Goal: Task Accomplishment & Management: Manage account settings

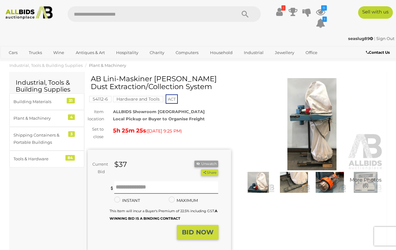
click at [316, 106] on img at bounding box center [311, 124] width 143 height 92
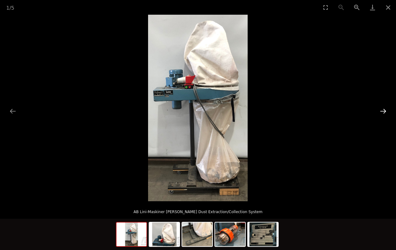
click at [387, 109] on button "Next slide" at bounding box center [382, 111] width 13 height 12
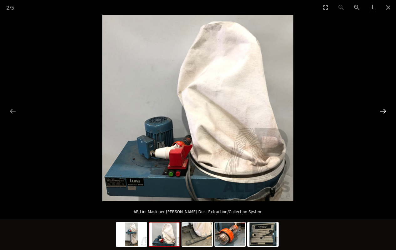
click at [387, 109] on button "Next slide" at bounding box center [382, 111] width 13 height 12
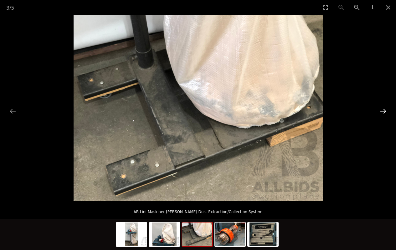
click at [387, 109] on button "Next slide" at bounding box center [382, 111] width 13 height 12
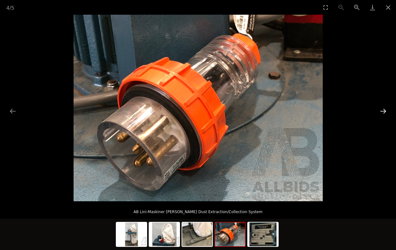
click at [387, 109] on button "Next slide" at bounding box center [382, 111] width 13 height 12
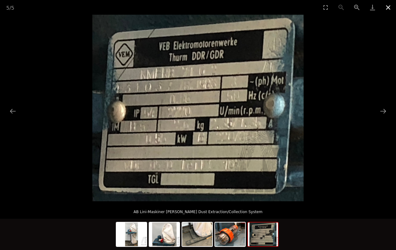
click at [392, 5] on button "Close gallery" at bounding box center [388, 7] width 16 height 15
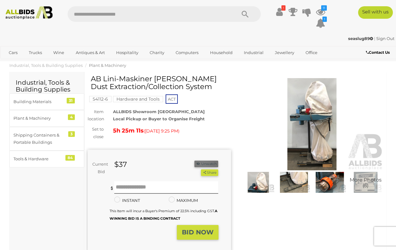
click at [202, 162] on button "Unwatch" at bounding box center [206, 164] width 24 height 7
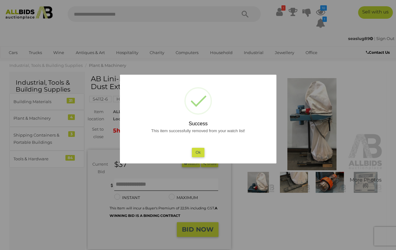
click at [195, 151] on button "Ok" at bounding box center [197, 152] width 13 height 9
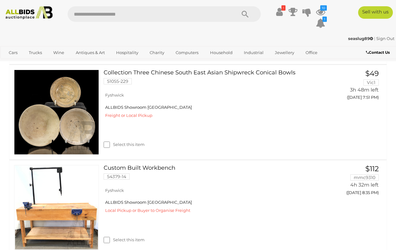
scroll to position [697, 0]
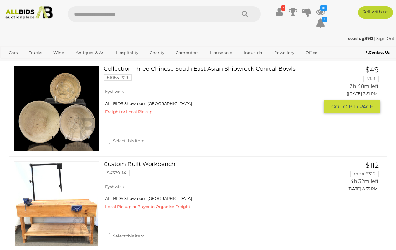
click at [54, 111] on link at bounding box center [56, 108] width 85 height 85
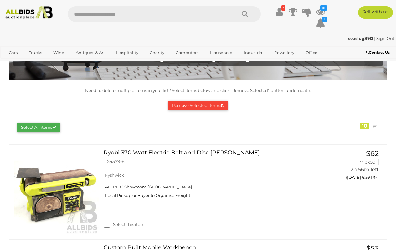
scroll to position [0, 0]
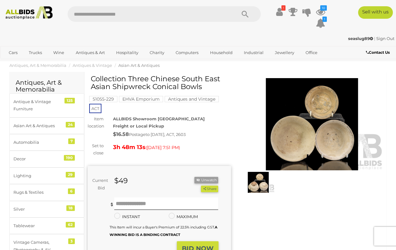
click at [301, 128] on img at bounding box center [311, 124] width 143 height 92
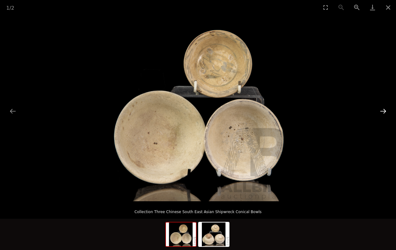
click at [384, 110] on button "Next slide" at bounding box center [382, 111] width 13 height 12
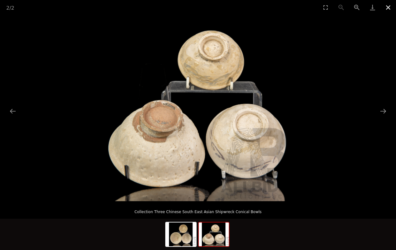
click at [387, 8] on button "Close gallery" at bounding box center [388, 7] width 16 height 15
